Goal: Task Accomplishment & Management: Use online tool/utility

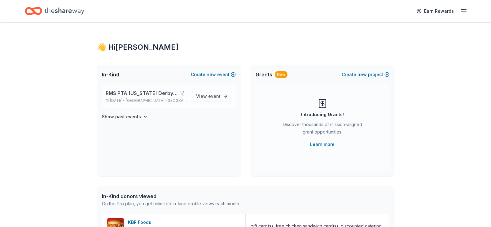
click at [140, 90] on span "RMS PTA [US_STATE] Derby Tricky Tray" at bounding box center [142, 92] width 72 height 7
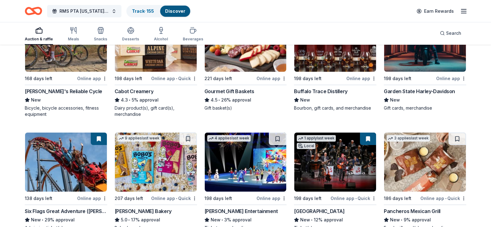
scroll to position [585, 0]
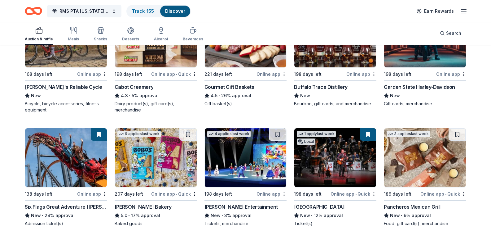
click at [343, 91] on div "Buffalo Trace Distillery" at bounding box center [320, 86] width 53 height 7
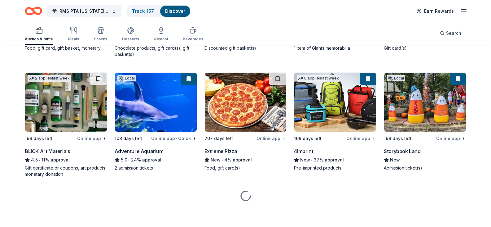
scroll to position [1226, 0]
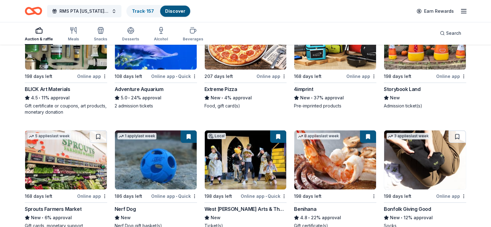
scroll to position [1173, 0]
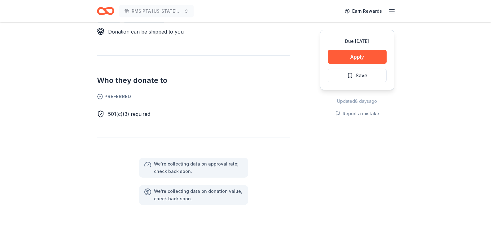
scroll to position [294, 0]
click at [364, 78] on span "Save" at bounding box center [362, 75] width 12 height 8
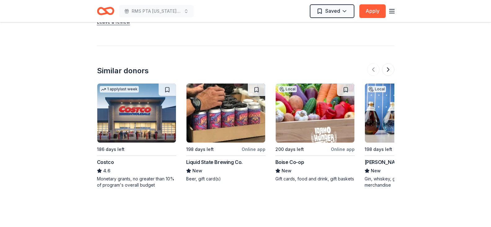
scroll to position [565, 0]
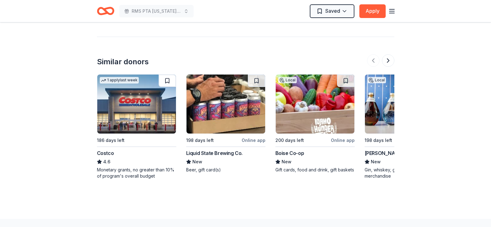
click at [164, 80] on button at bounding box center [167, 80] width 17 height 12
click at [233, 157] on div "Liquid State Brewing Co." at bounding box center [214, 152] width 56 height 7
click at [257, 144] on div "Online app" at bounding box center [254, 140] width 24 height 8
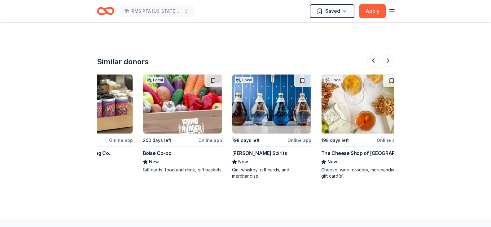
scroll to position [0, 137]
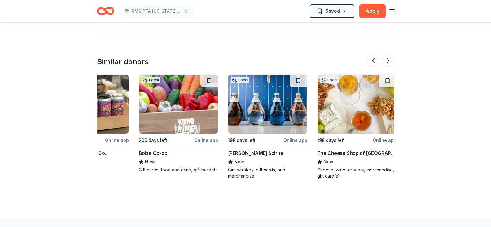
click at [258, 157] on div "Freeland Spirits" at bounding box center [255, 152] width 55 height 7
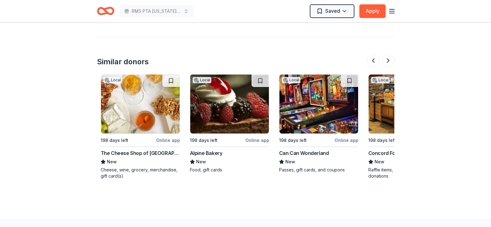
scroll to position [0, 354]
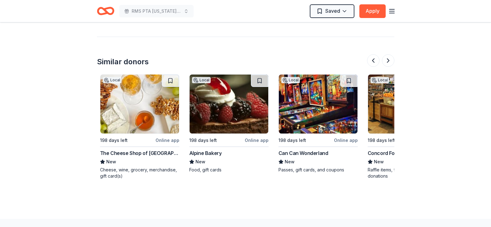
click at [298, 126] on img at bounding box center [318, 103] width 79 height 59
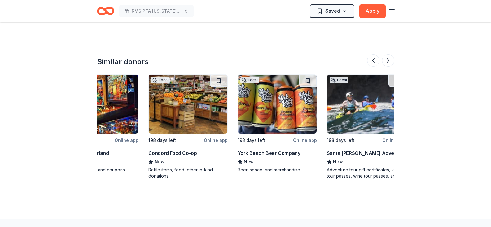
scroll to position [0, 585]
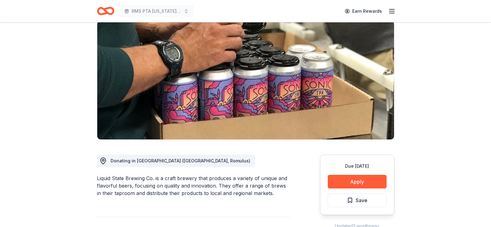
scroll to position [46, 0]
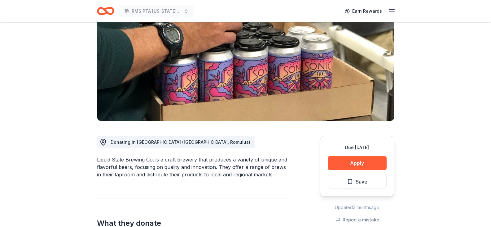
scroll to position [68, 0]
click at [364, 177] on span "Save" at bounding box center [362, 181] width 12 height 8
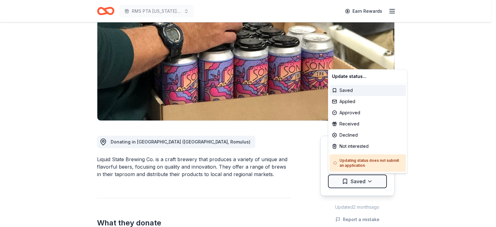
click at [375, 159] on html "RMS PTA Kentucky Derby Tricky Tray Earn Rewards Due in 198 days Share Liquid St…" at bounding box center [248, 45] width 496 height 227
click at [361, 145] on div "Not interested" at bounding box center [368, 145] width 76 height 11
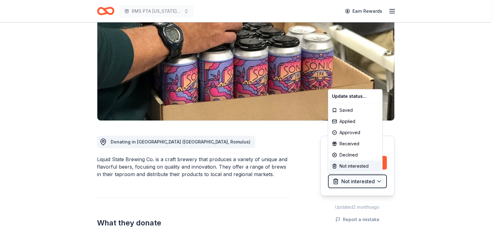
click at [421, 100] on html "RMS PTA Kentucky Derby Tricky Tray Earn Rewards Due in 198 days Share Liquid St…" at bounding box center [248, 45] width 496 height 227
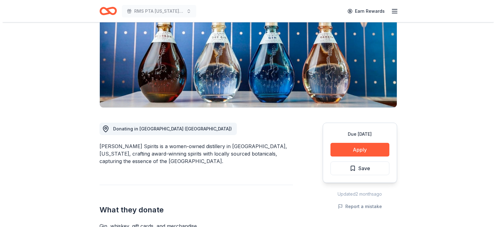
scroll to position [84, 0]
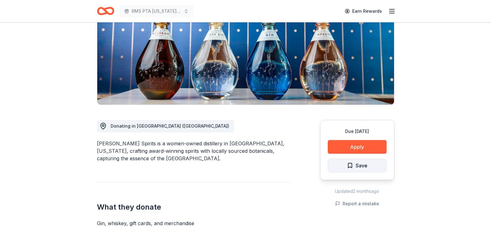
click at [380, 162] on button "Save" at bounding box center [357, 165] width 59 height 14
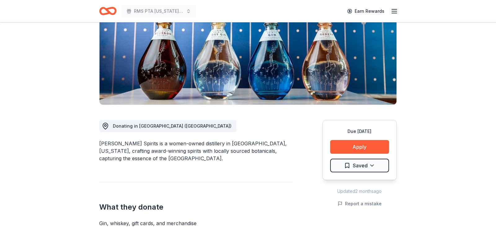
click at [379, 143] on html "RMS PTA [US_STATE] Derby Tricky Tray Earn Rewards Due [DATE] Share [PERSON_NAME…" at bounding box center [248, 29] width 496 height 227
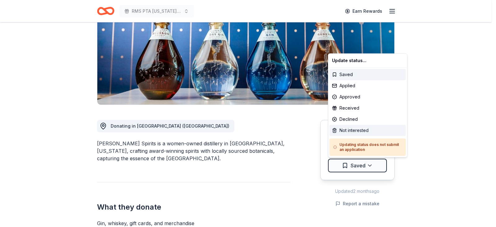
click at [365, 129] on div "Not interested" at bounding box center [368, 130] width 76 height 11
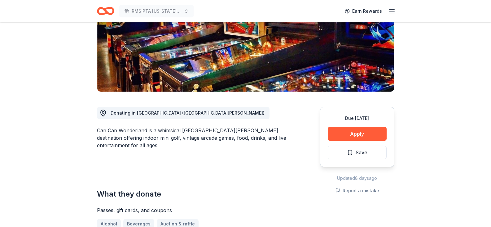
scroll to position [97, 0]
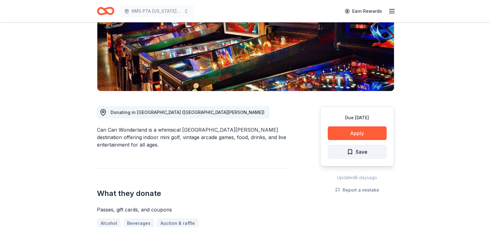
click at [363, 150] on span "Save" at bounding box center [362, 152] width 12 height 8
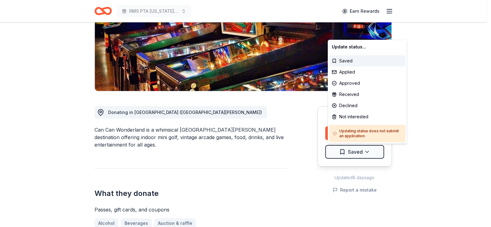
click at [374, 129] on html "RMS PTA [US_STATE] Derby Tricky Tray Earn Rewards Due [DATE] Share Can Can Wond…" at bounding box center [245, 16] width 491 height 227
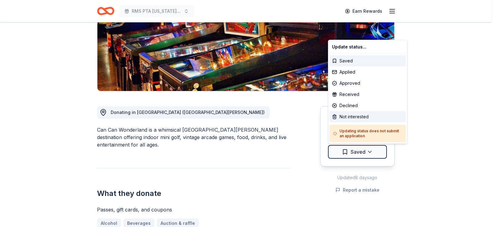
click at [356, 116] on div "Not interested" at bounding box center [368, 116] width 76 height 11
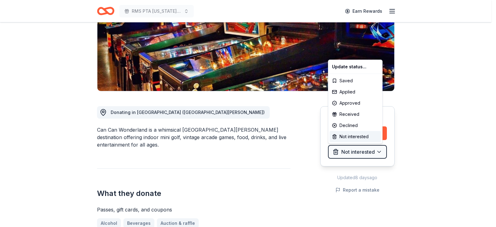
click at [408, 109] on html "RMS PTA [US_STATE] Derby Tricky Tray Earn Rewards Due [DATE] Share Can Can Wond…" at bounding box center [248, 16] width 496 height 227
